Goal: Book appointment/travel/reservation

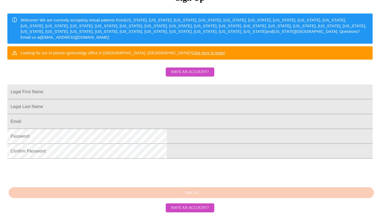
scroll to position [98, 0]
click at [148, 86] on input "Legal First Name" at bounding box center [190, 91] width 366 height 15
type input "[PERSON_NAME]"
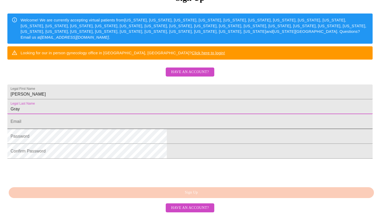
type input "Gray"
click at [154, 127] on input "Legal First Name" at bounding box center [190, 121] width 366 height 15
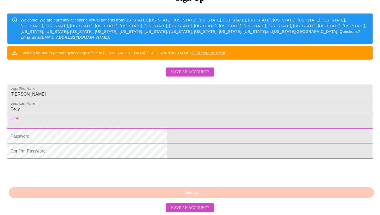
type input "[EMAIL_ADDRESS][DOMAIN_NAME]"
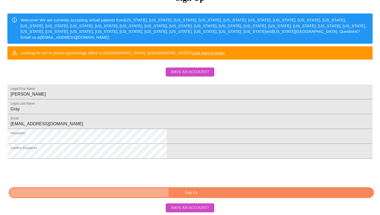
click at [127, 191] on span "Sign Up" at bounding box center [192, 192] width 354 height 7
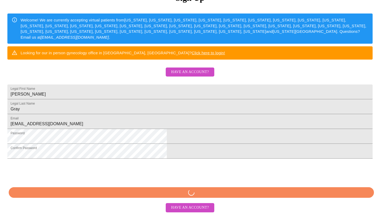
scroll to position [98, 0]
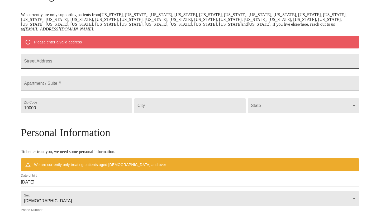
click at [97, 61] on input "Street Address" at bounding box center [190, 61] width 339 height 15
type input "[STREET_ADDRESS]"
click at [80, 113] on input "10000" at bounding box center [77, 105] width 112 height 15
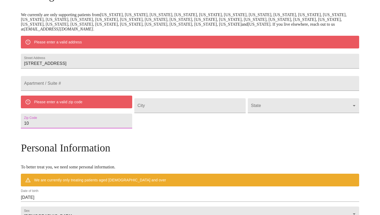
type input "1"
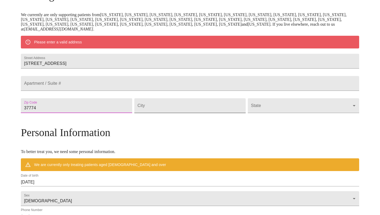
type input "37774"
click at [181, 113] on input "Street Address" at bounding box center [190, 105] width 112 height 15
type input "Loudon"
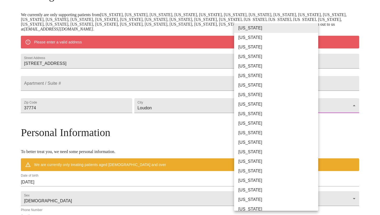
click at [285, 118] on body "MyMenopauseRx Welcome to MyMenopauseRx Since it's your first time here, you'll …" at bounding box center [190, 112] width 376 height 417
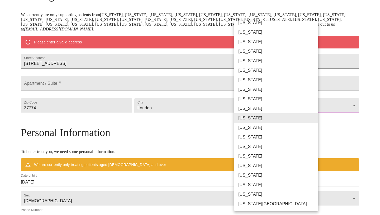
click at [285, 118] on li "[US_STATE]" at bounding box center [276, 118] width 84 height 10
type input "[US_STATE]"
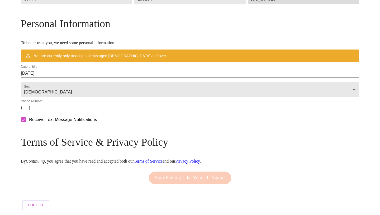
scroll to position [207, 0]
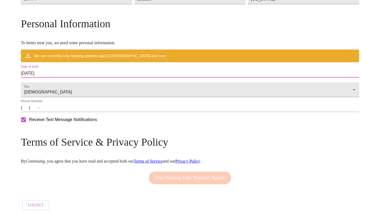
drag, startPoint x: 86, startPoint y: 69, endPoint x: 49, endPoint y: 69, distance: 37.3
click at [49, 69] on div "MyMenopauseRx Welcome to MyMenopauseRx Since it's your first time here, you'll …" at bounding box center [190, 11] width 339 height 401
click at [66, 69] on input "[DATE]" at bounding box center [190, 73] width 339 height 8
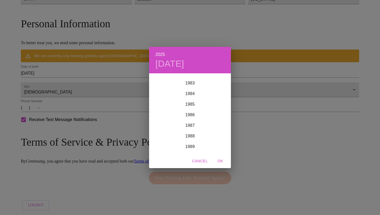
scroll to position [883, 0]
click at [194, 95] on div "1984" at bounding box center [190, 94] width 82 height 11
click at [165, 84] on div "Jan" at bounding box center [162, 84] width 27 height 20
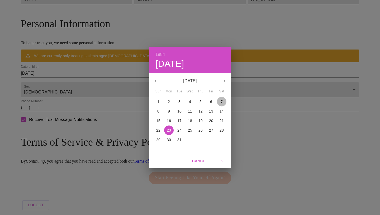
click at [223, 102] on span "7" at bounding box center [222, 101] width 10 height 5
click at [222, 158] on span "OK" at bounding box center [220, 160] width 13 height 7
type input "[DATE]"
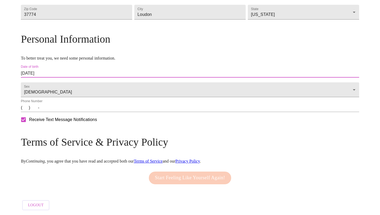
scroll to position [192, 0]
click at [68, 107] on input "(   )    -" at bounding box center [190, 107] width 339 height 8
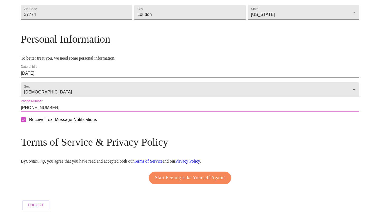
type input "[PHONE_NUMBER]"
click at [169, 176] on span "Start Feeling Like Yourself Again!" at bounding box center [190, 177] width 70 height 8
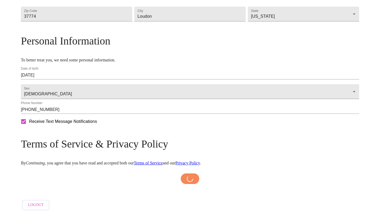
scroll to position [189, 0]
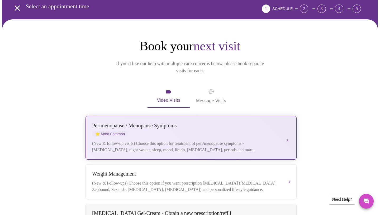
scroll to position [28, 0]
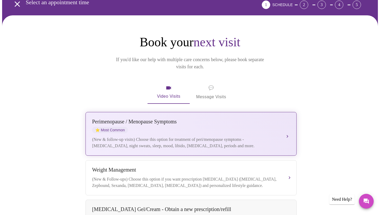
click at [262, 123] on div "[MEDICAL_DATA] / Menopause Symptoms ⭐ Most Common" at bounding box center [186, 125] width 188 height 15
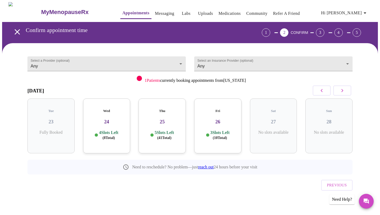
click at [166, 121] on div "Thu 25 5 Slots Left ( 41 Total)" at bounding box center [162, 125] width 47 height 55
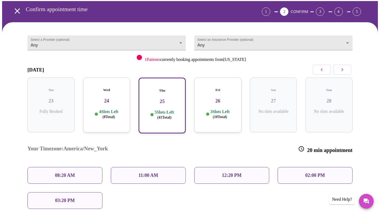
scroll to position [26, 0]
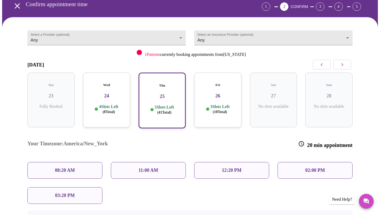
click at [77, 162] on div "08:20 AM" at bounding box center [64, 170] width 75 height 17
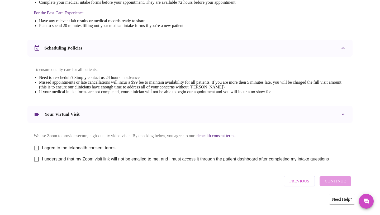
scroll to position [168, 0]
click at [36, 147] on input "I agree to the telehealth consent terms" at bounding box center [36, 147] width 11 height 11
checkbox input "true"
click at [37, 162] on input "I understand that my Zoom visit link will not be emailed to me, and I must acce…" at bounding box center [36, 158] width 11 height 11
checkbox input "true"
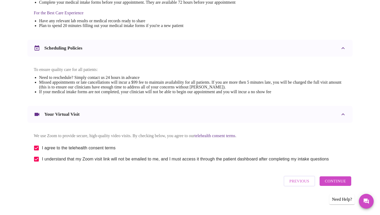
click at [329, 184] on span "Continue" at bounding box center [335, 180] width 21 height 7
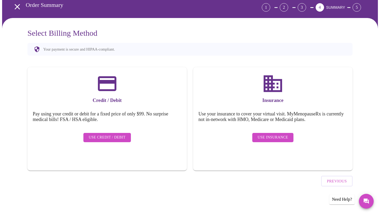
scroll to position [10, 0]
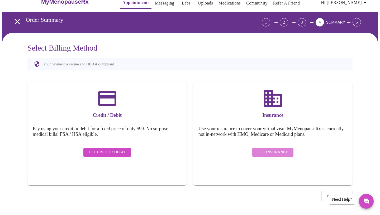
click at [274, 151] on button "Use Insurance" at bounding box center [273, 151] width 41 height 9
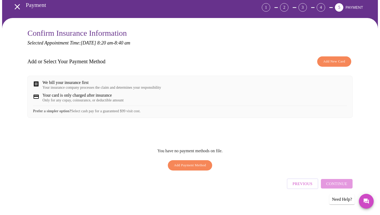
scroll to position [28, 0]
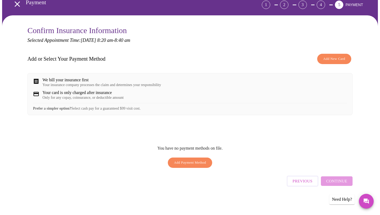
click at [190, 165] on span "Add Payment Method" at bounding box center [190, 162] width 32 height 6
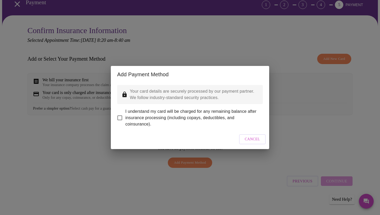
click at [122, 114] on input "I understand my card will be charged for any remaining balance after insurance …" at bounding box center [119, 117] width 11 height 11
checkbox input "true"
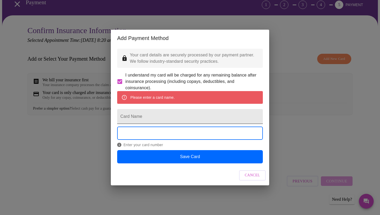
click at [152, 119] on input "Card Name" at bounding box center [190, 116] width 146 height 15
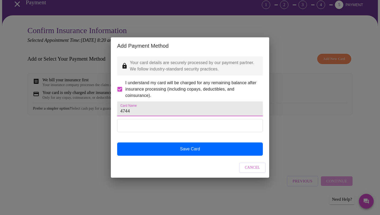
type input "4744"
